Goal: Task Accomplishment & Management: Manage account settings

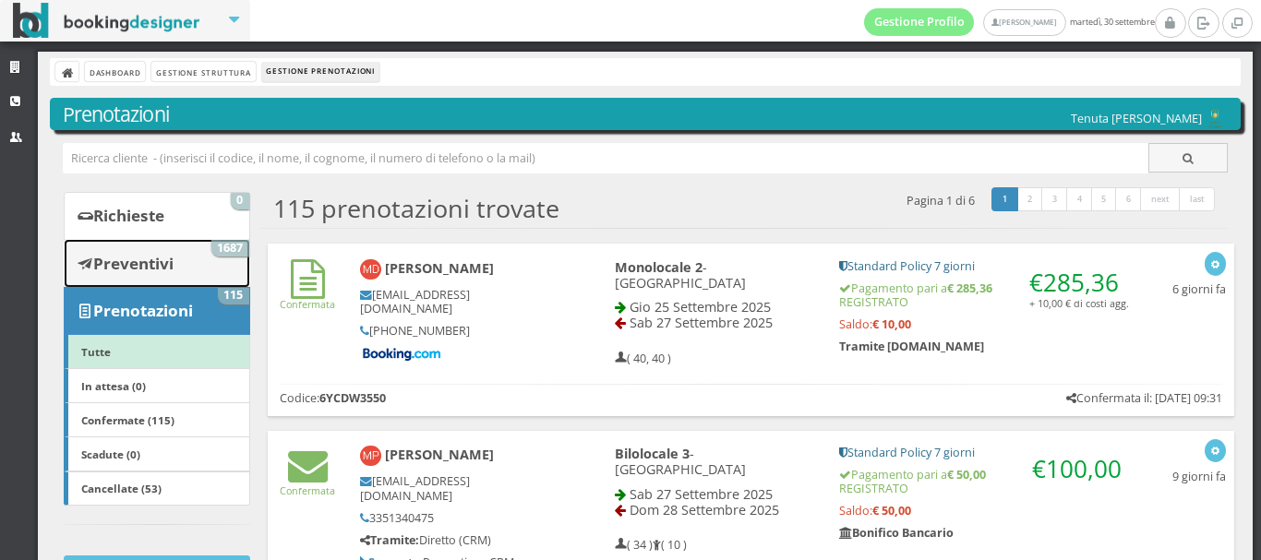
click at [142, 256] on b "Preventivi" at bounding box center [133, 263] width 80 height 21
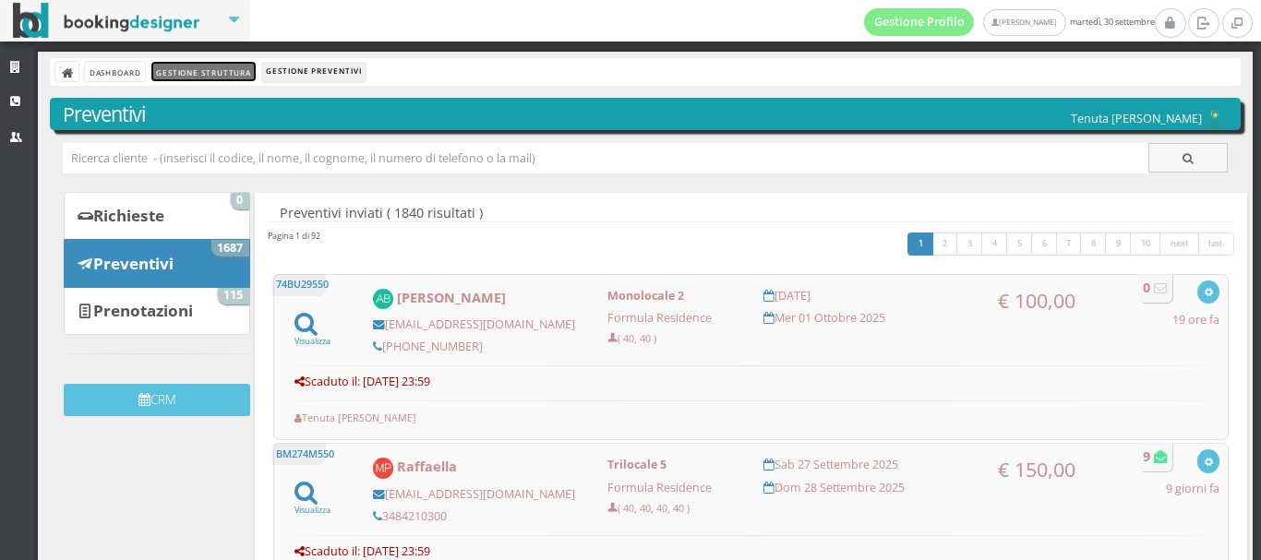
click at [175, 75] on link "Gestione Struttura" at bounding box center [202, 71] width 103 height 19
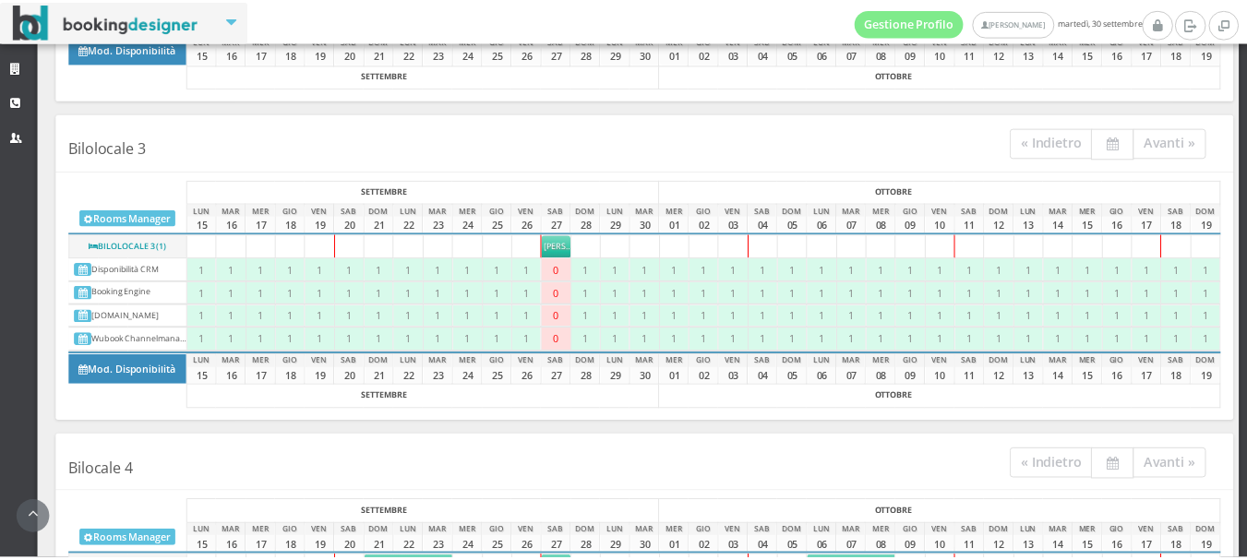
scroll to position [712, 0]
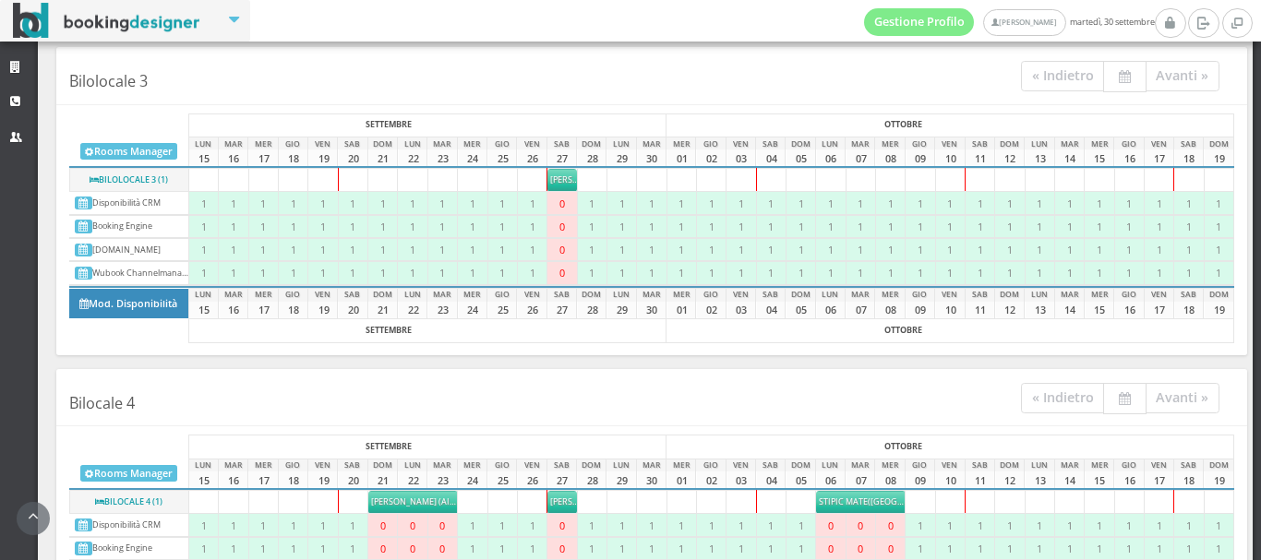
click at [854, 500] on span "Stipic Mate" at bounding box center [843, 502] width 49 height 12
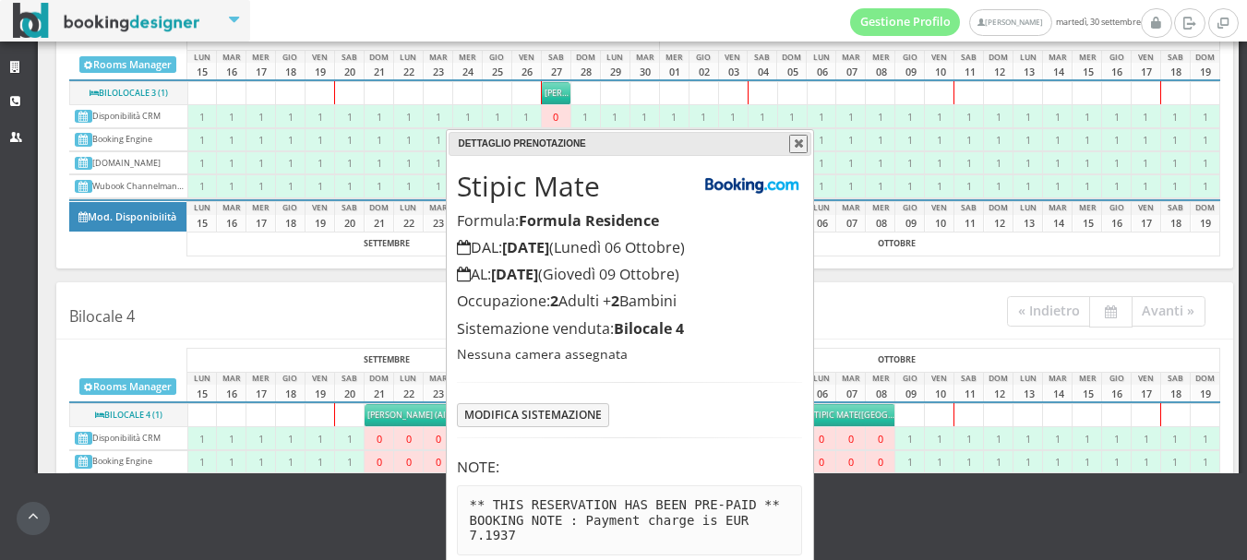
scroll to position [120, 0]
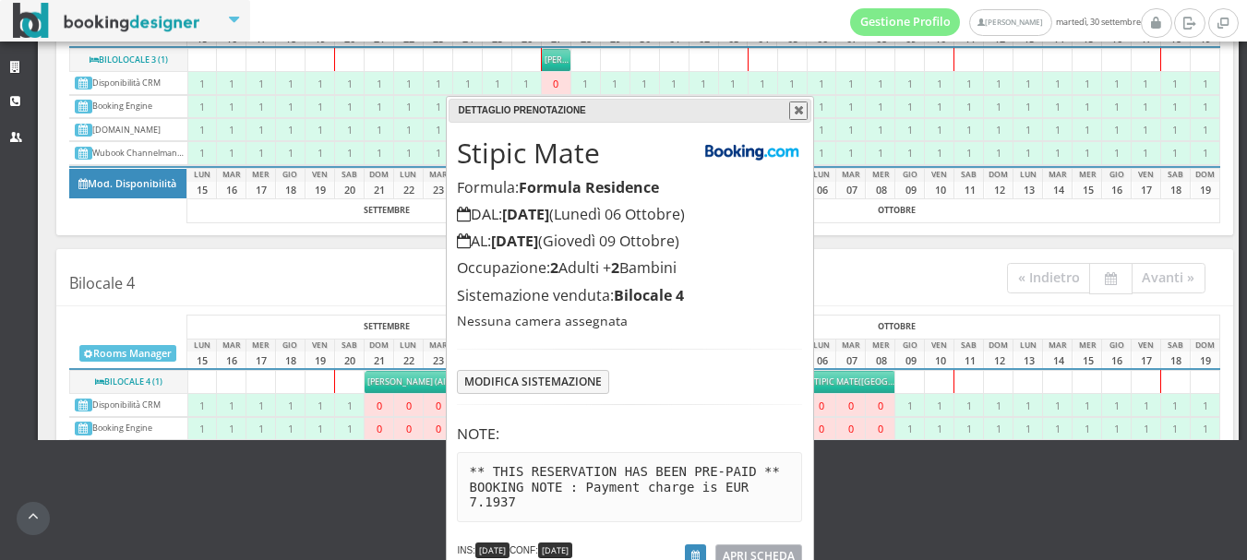
click at [788, 548] on span "APRI SCHEDA" at bounding box center [759, 556] width 72 height 16
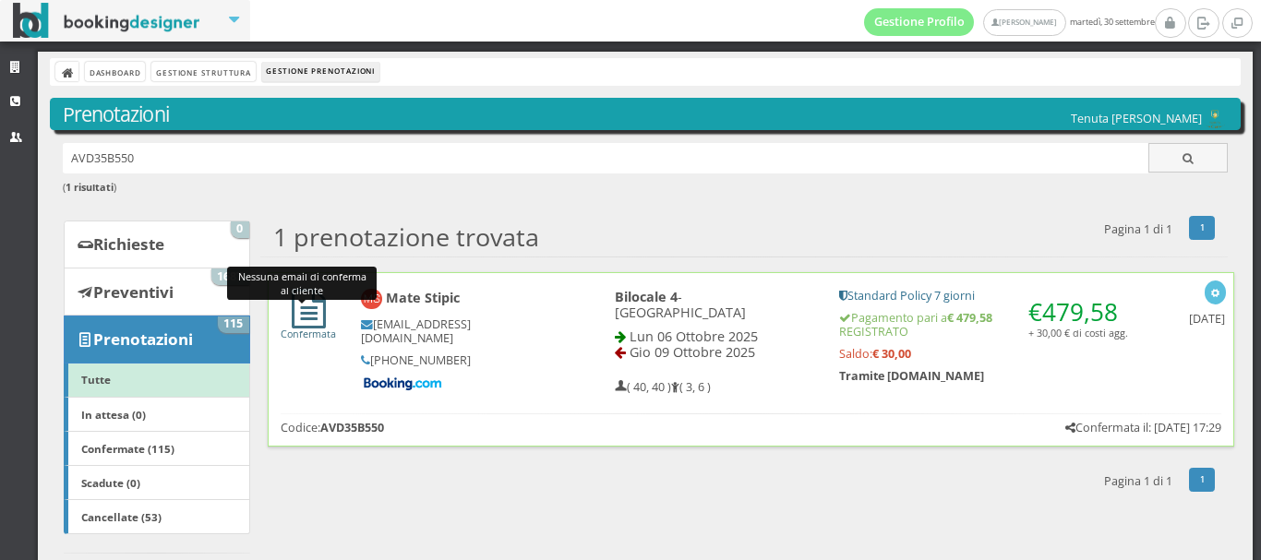
click at [306, 317] on icon at bounding box center [309, 309] width 34 height 40
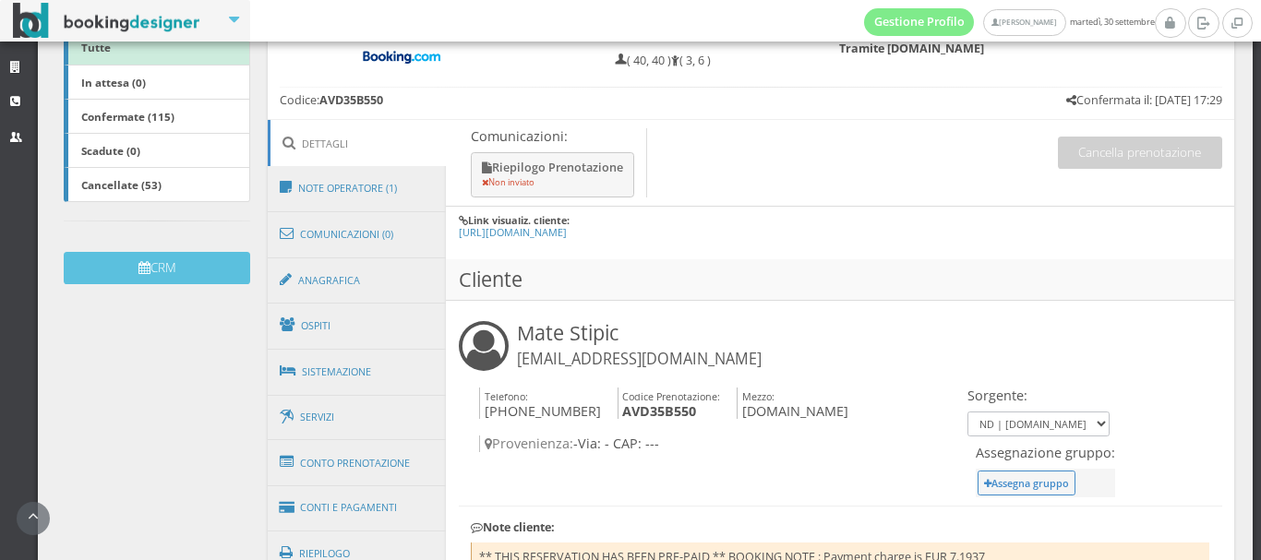
scroll to position [410, 0]
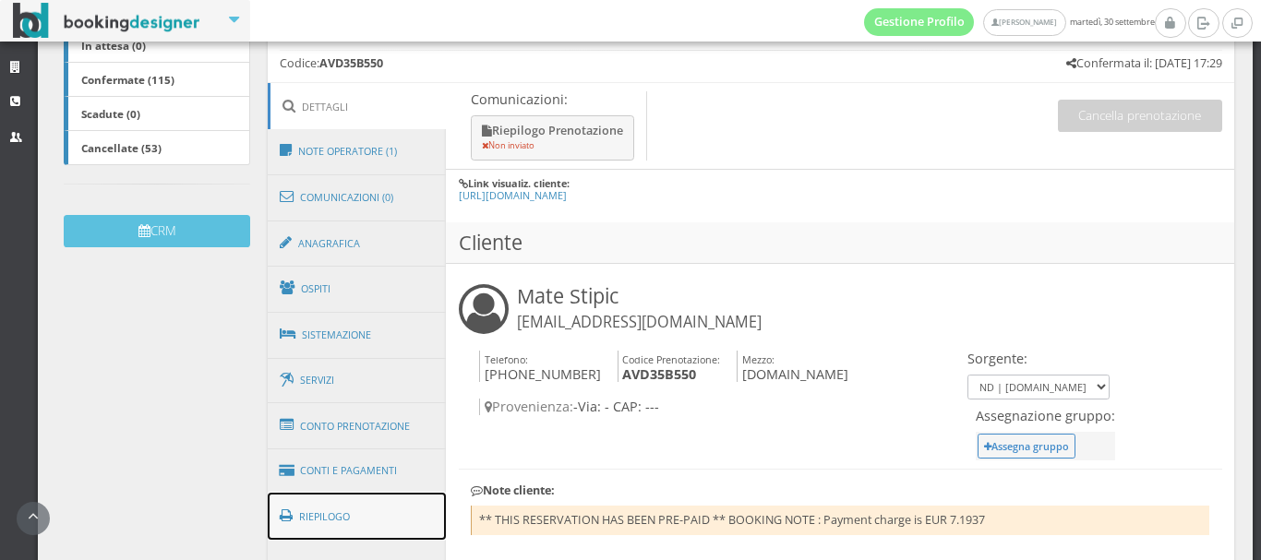
click at [336, 524] on link "Riepilogo" at bounding box center [357, 517] width 179 height 48
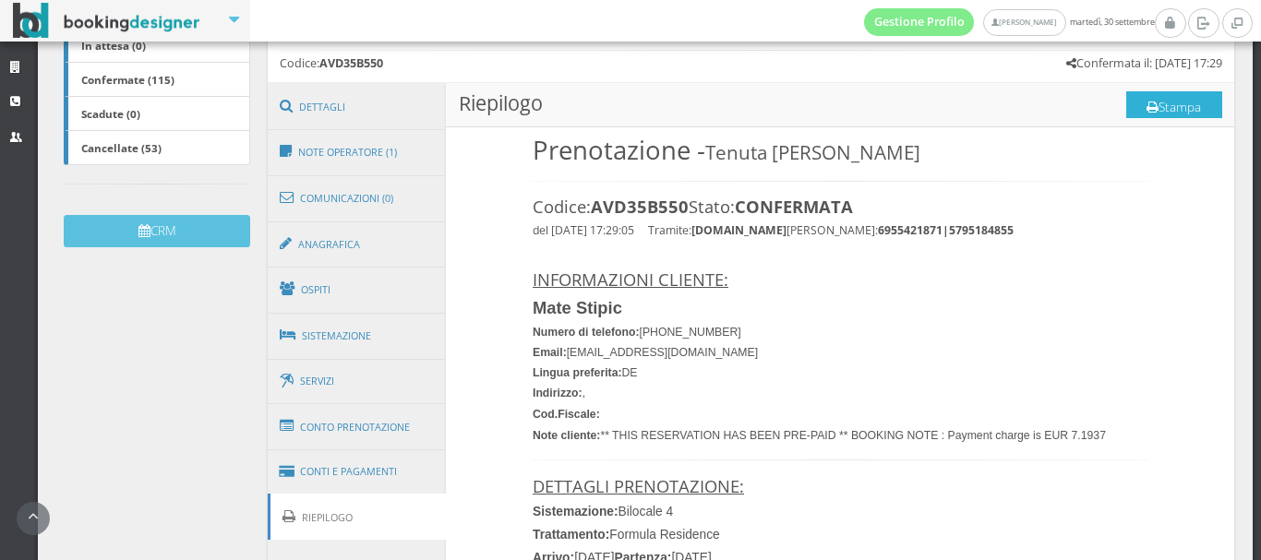
click at [1135, 100] on button "Stampa" at bounding box center [1174, 105] width 96 height 28
